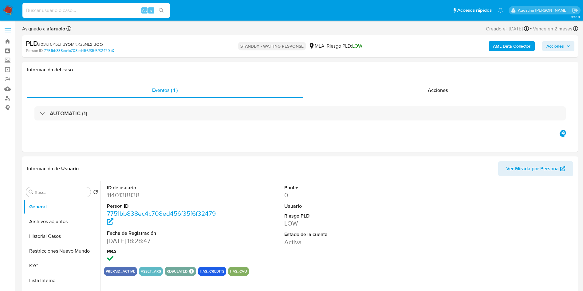
select select "10"
type input "2194105243"
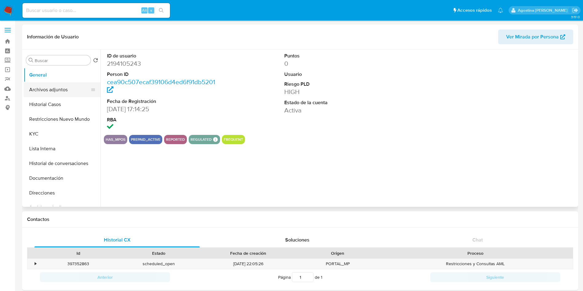
click at [66, 89] on button "Archivos adjuntos" at bounding box center [60, 89] width 72 height 15
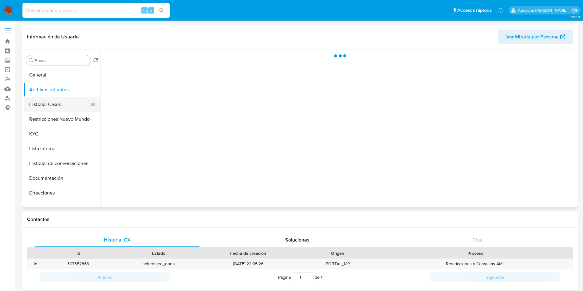
select select "10"
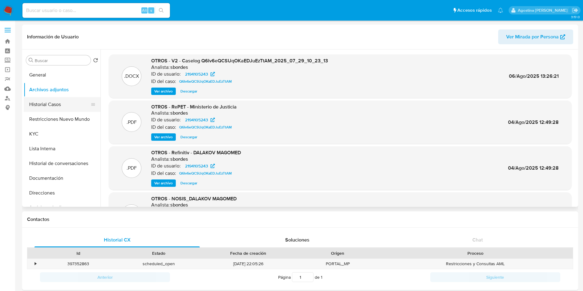
click at [60, 106] on button "Historial Casos" at bounding box center [60, 104] width 72 height 15
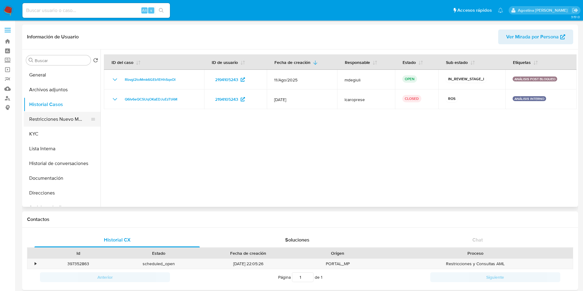
click at [65, 115] on button "Restricciones Nuevo Mundo" at bounding box center [60, 119] width 72 height 15
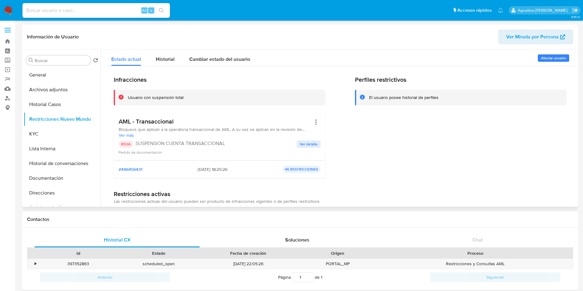
click at [314, 142] on span "Ver detalle" at bounding box center [309, 144] width 18 height 6
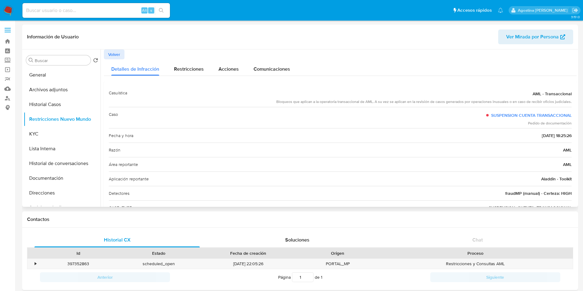
click at [120, 57] on span "Volver" at bounding box center [114, 54] width 12 height 9
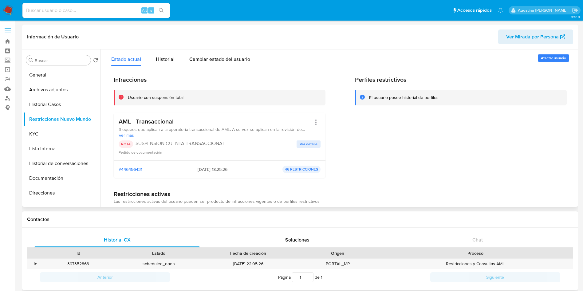
click at [523, 215] on div "Contactos" at bounding box center [300, 220] width 556 height 16
